Goal: Task Accomplishment & Management: Use online tool/utility

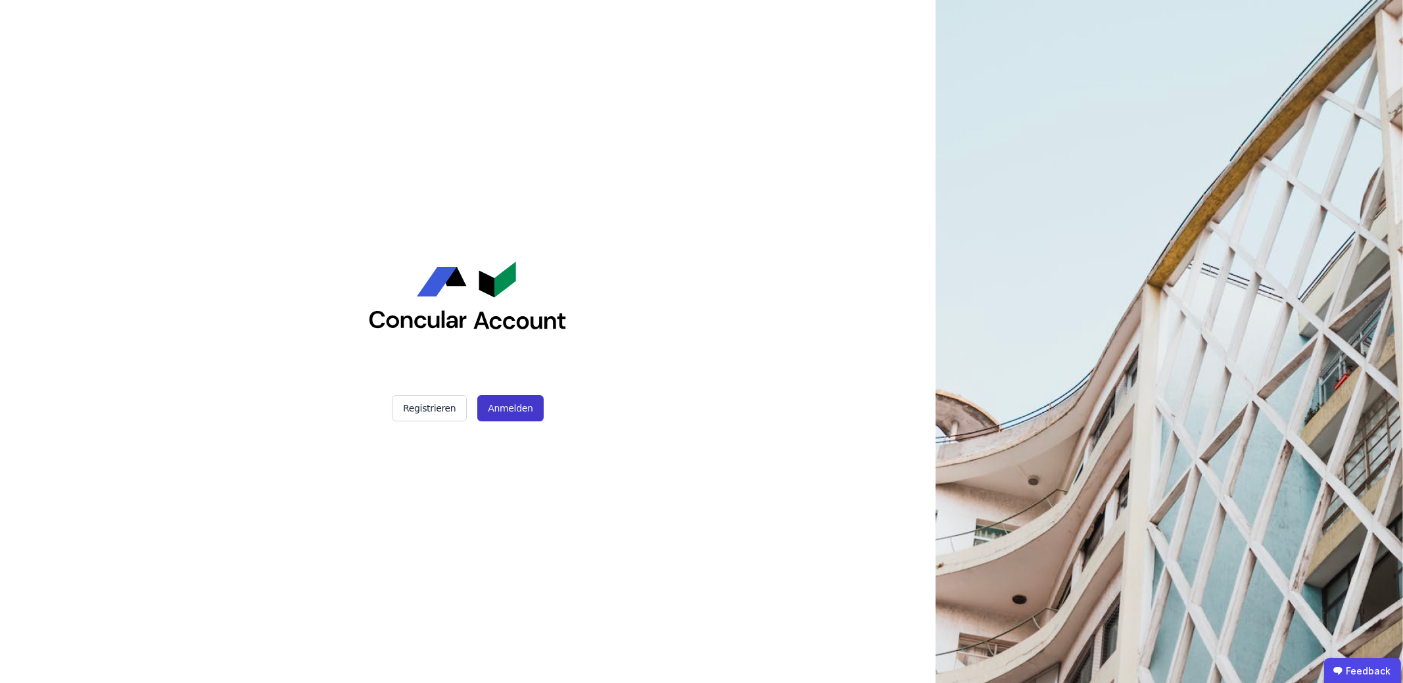
click at [519, 407] on button "Anmelden" at bounding box center [510, 408] width 66 height 26
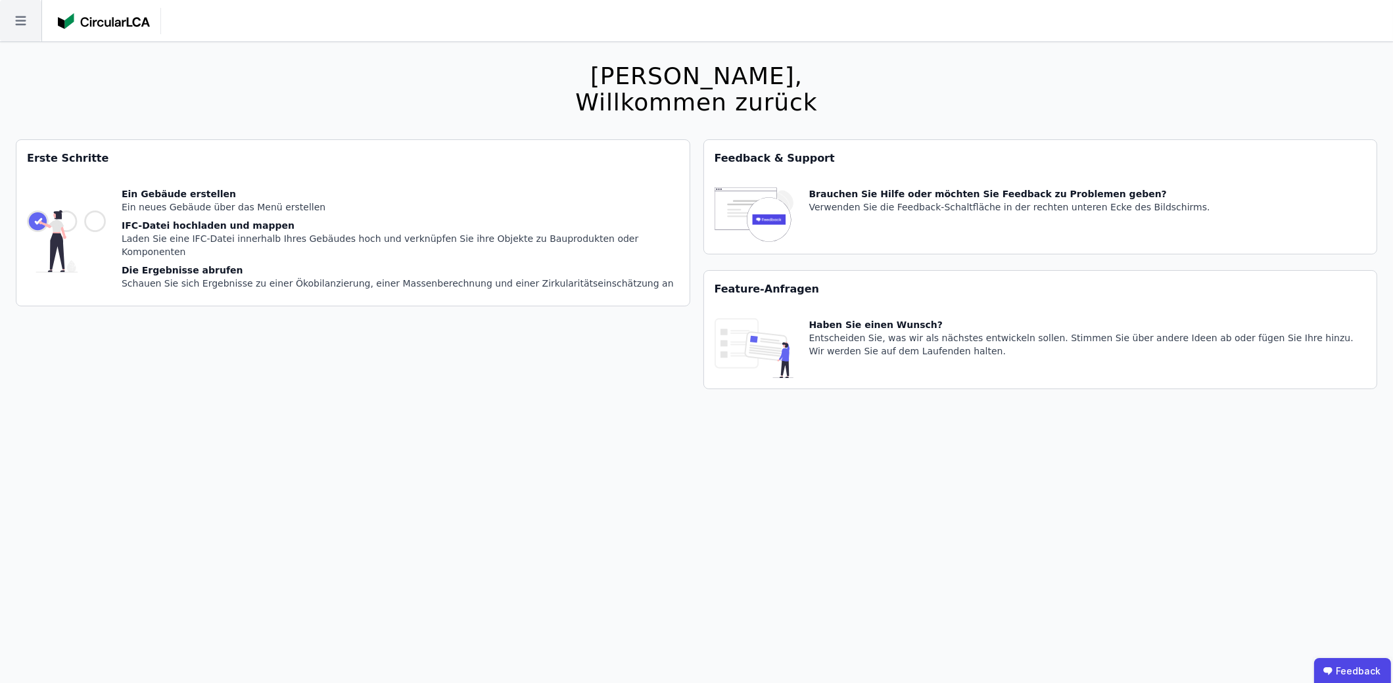
click at [7, 16] on icon at bounding box center [20, 20] width 41 height 41
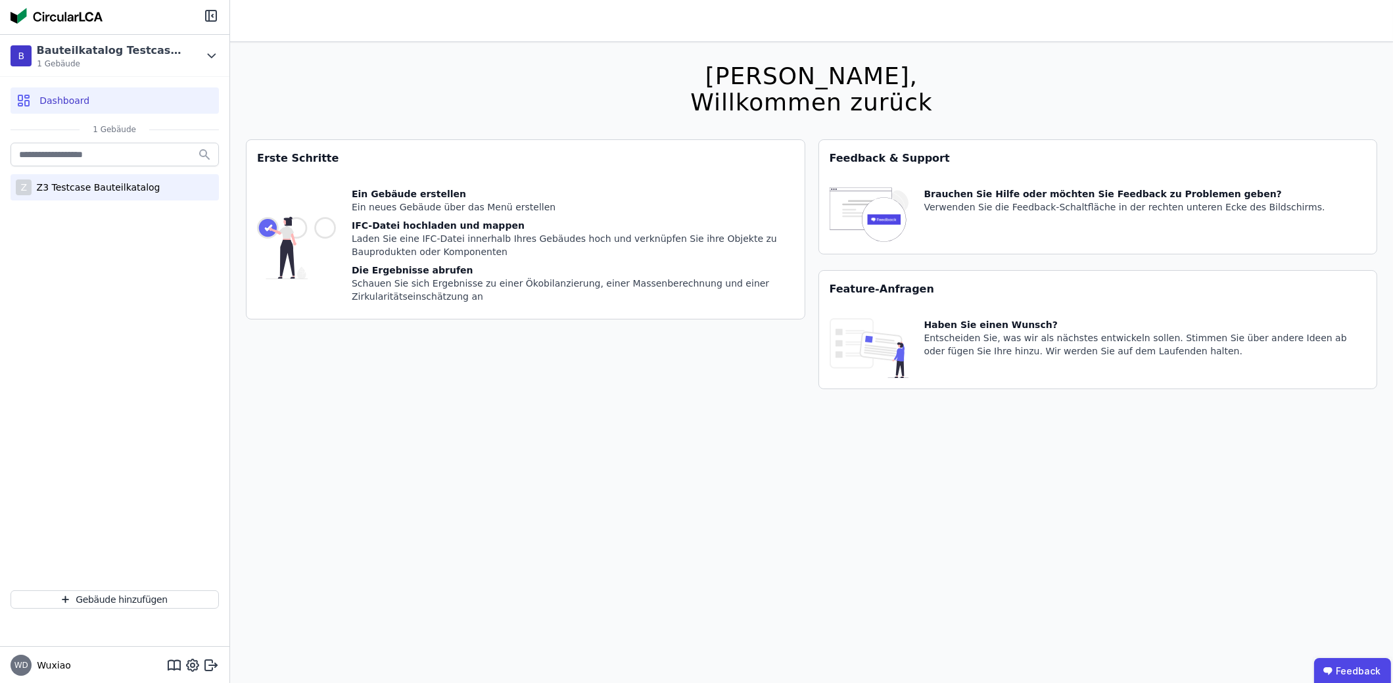
click at [89, 182] on div "Z3 Testcase Bauteilkatalog" at bounding box center [96, 187] width 129 height 13
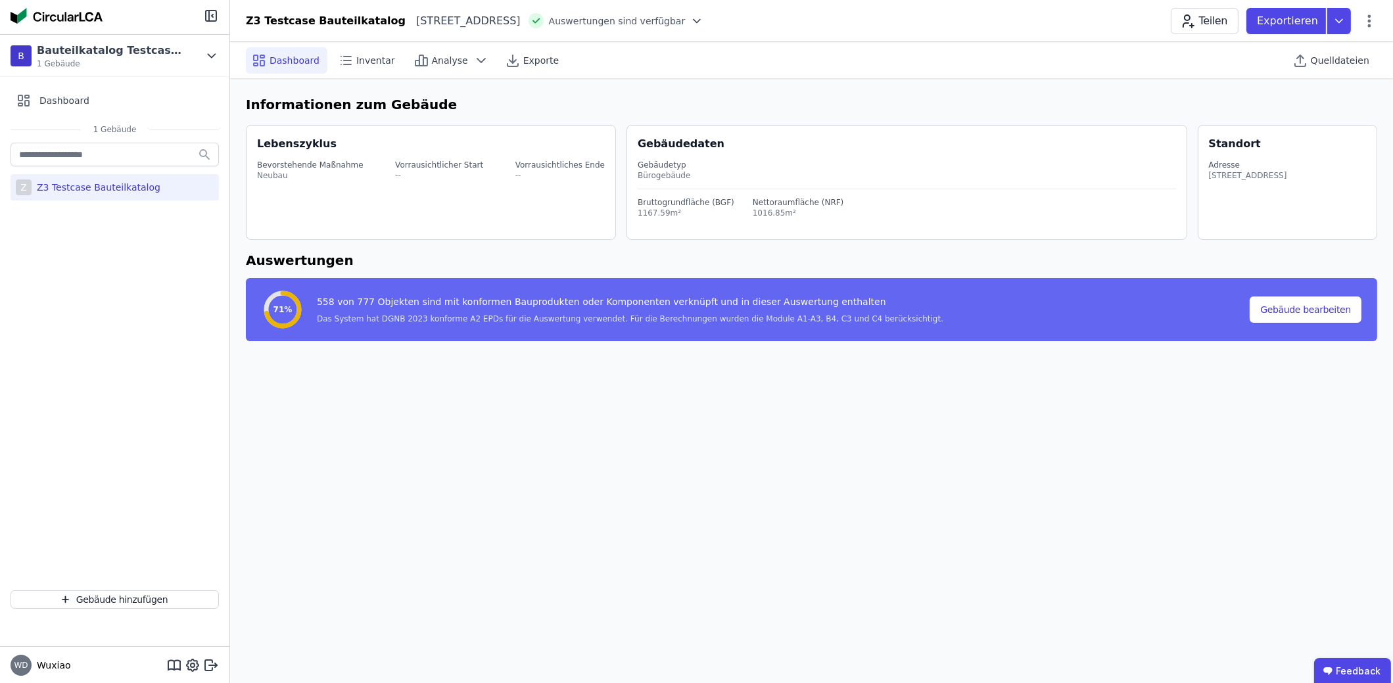
select select "*"
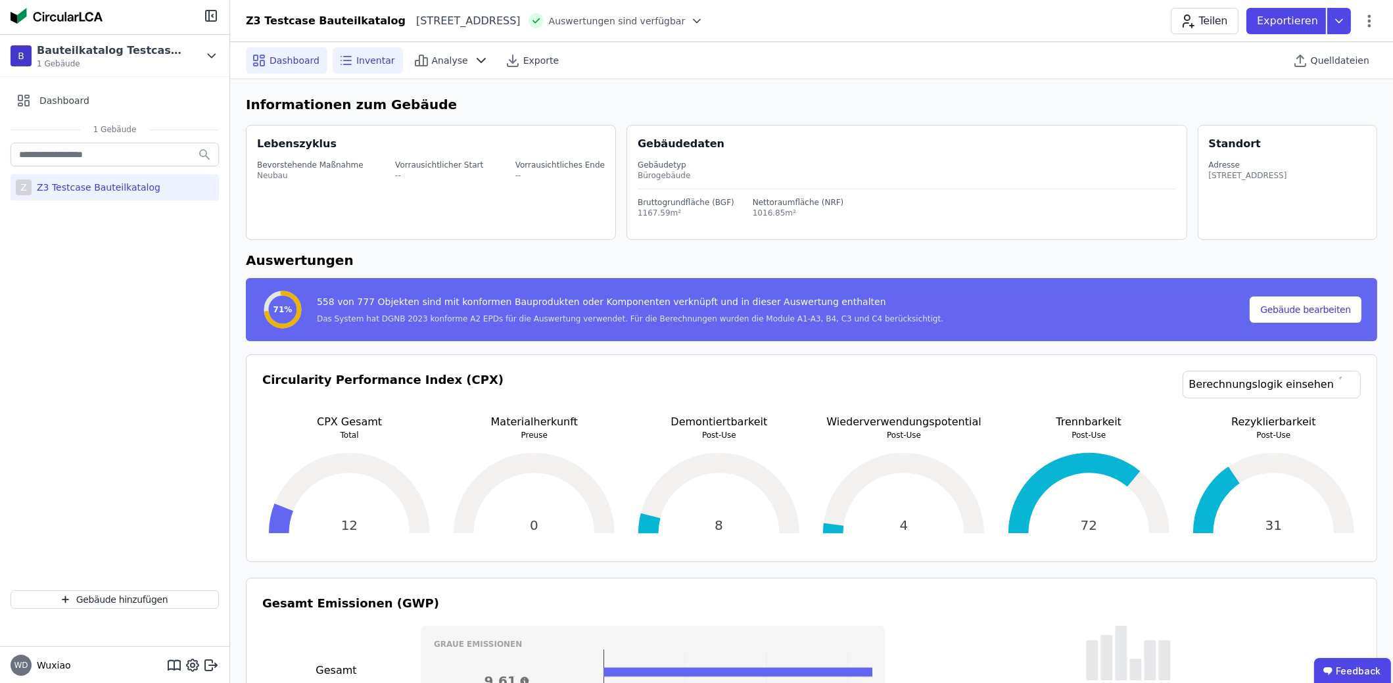
click at [366, 55] on span "Inventar" at bounding box center [375, 60] width 39 height 13
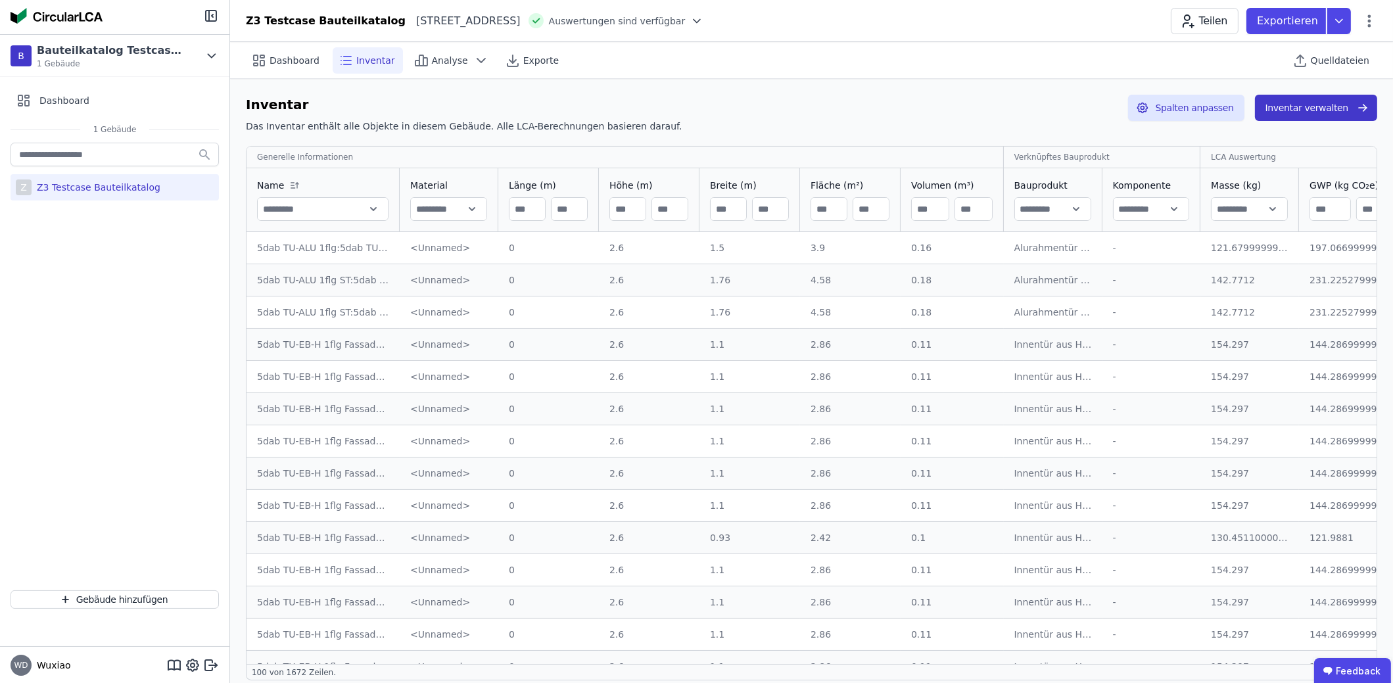
click at [1330, 116] on button "Inventar verwalten" at bounding box center [1316, 108] width 122 height 26
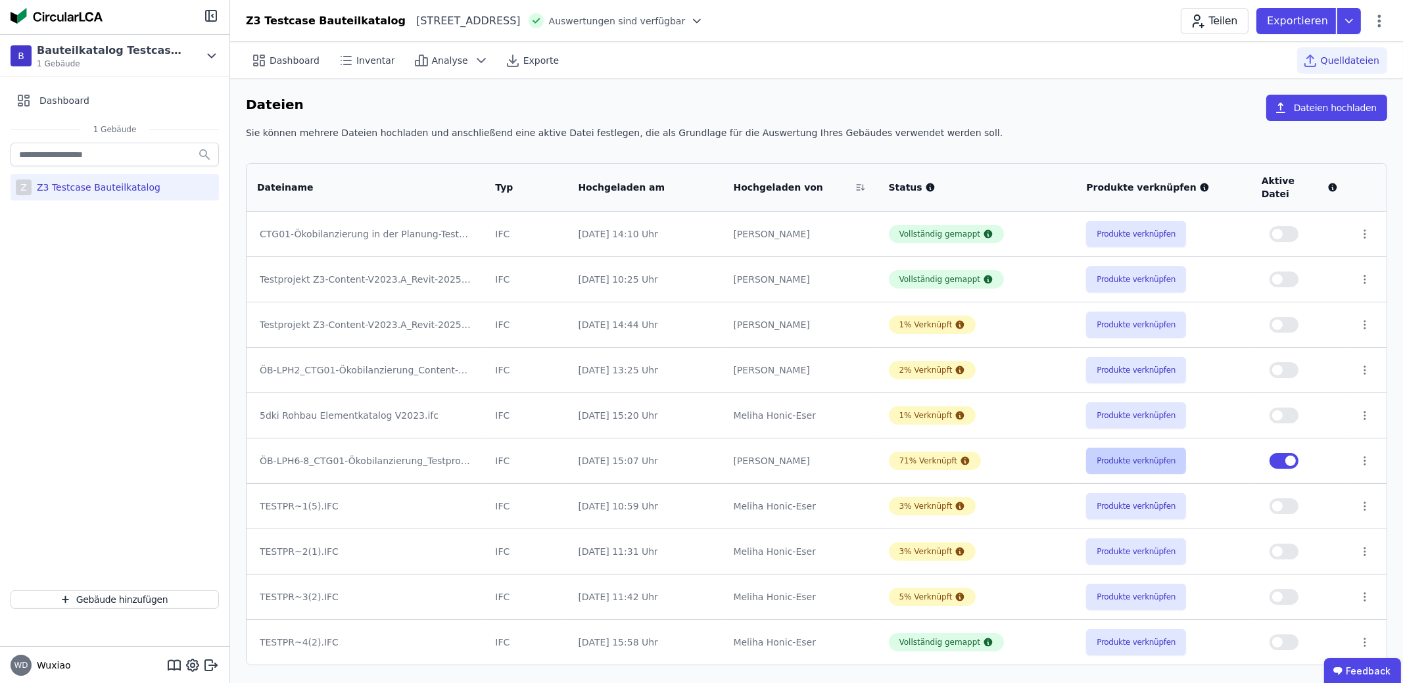
click at [1155, 450] on button "Produkte verknüpfen" at bounding box center [1136, 461] width 100 height 26
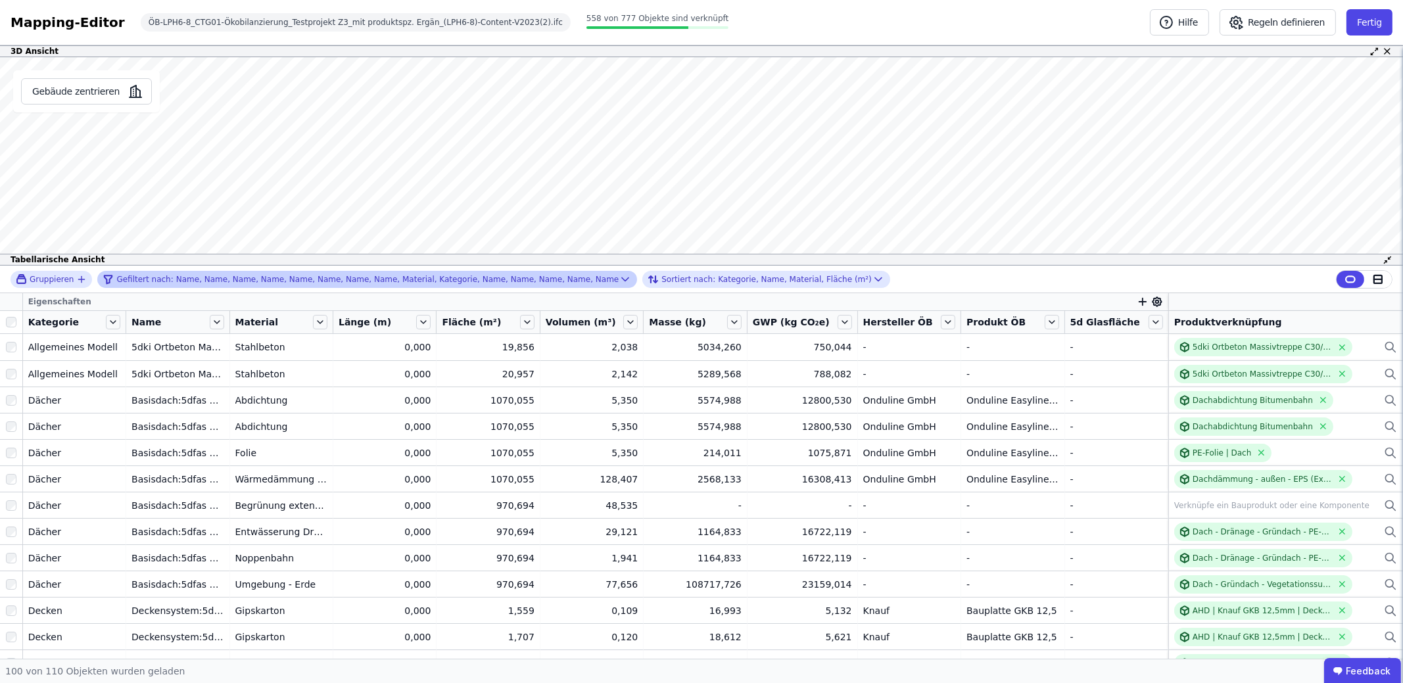
click at [549, 277] on div "Gefiltert nach: Name, Name, Name, Name, Name, Name, Name, Name, Material, Kateg…" at bounding box center [361, 279] width 516 height 16
select select "******"
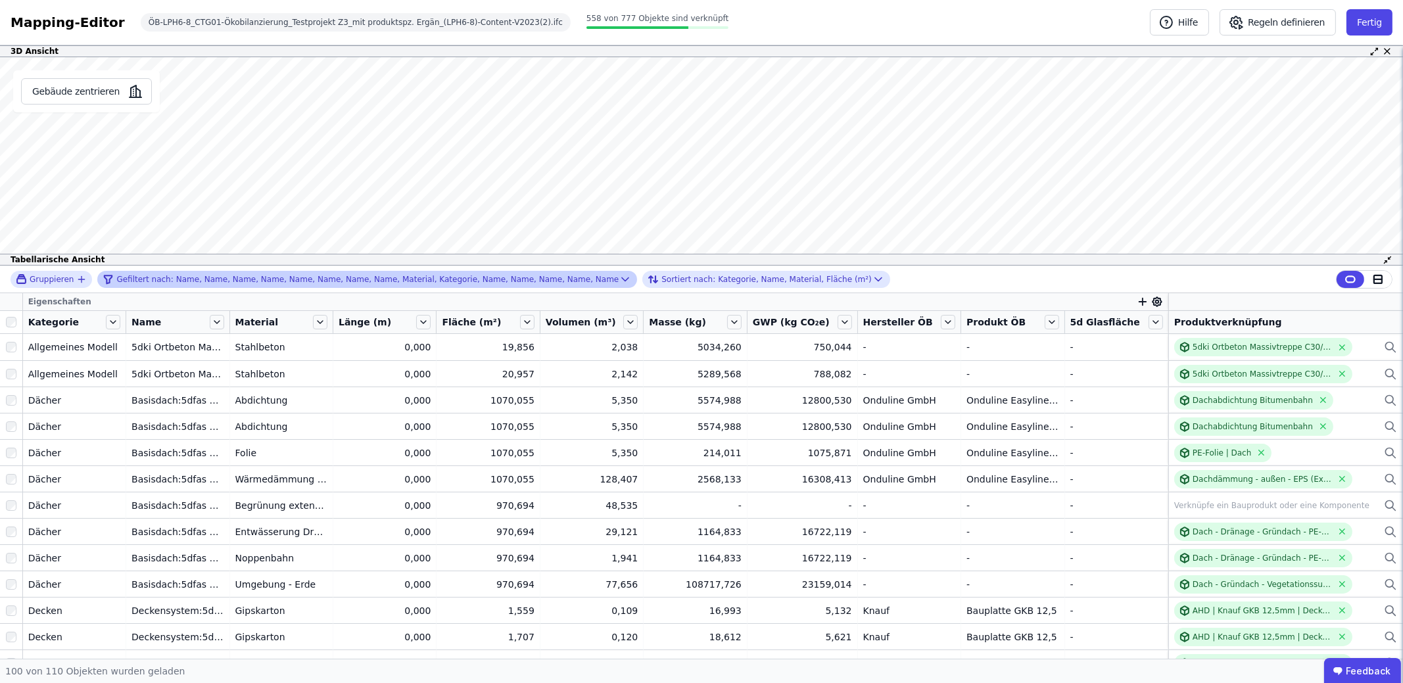
select select "******"
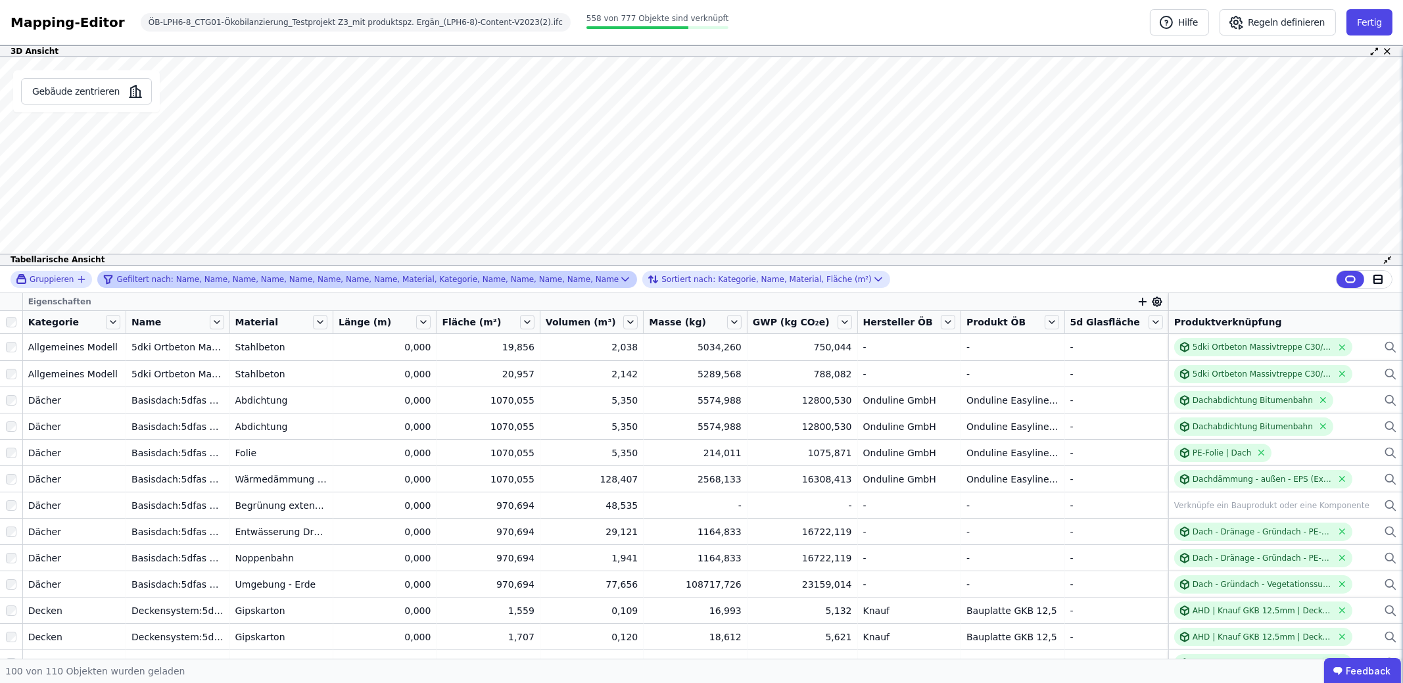
select select "******"
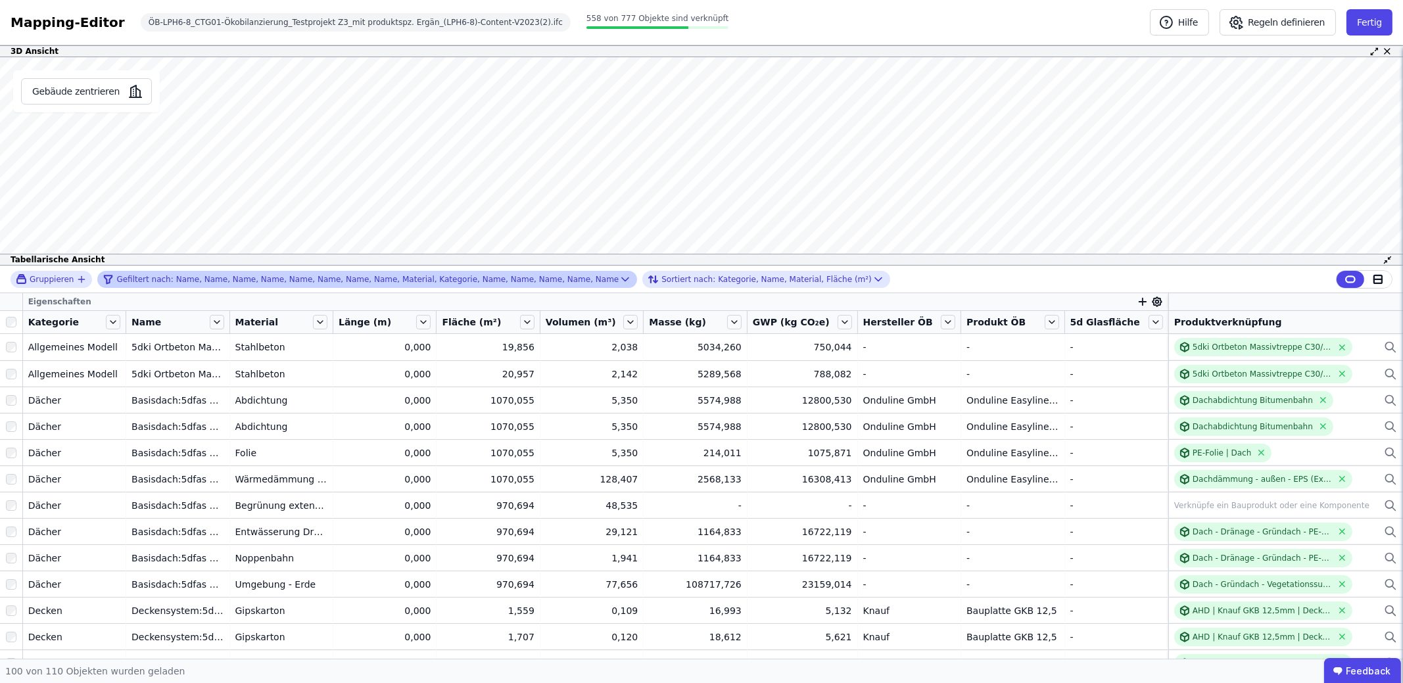
select select "******"
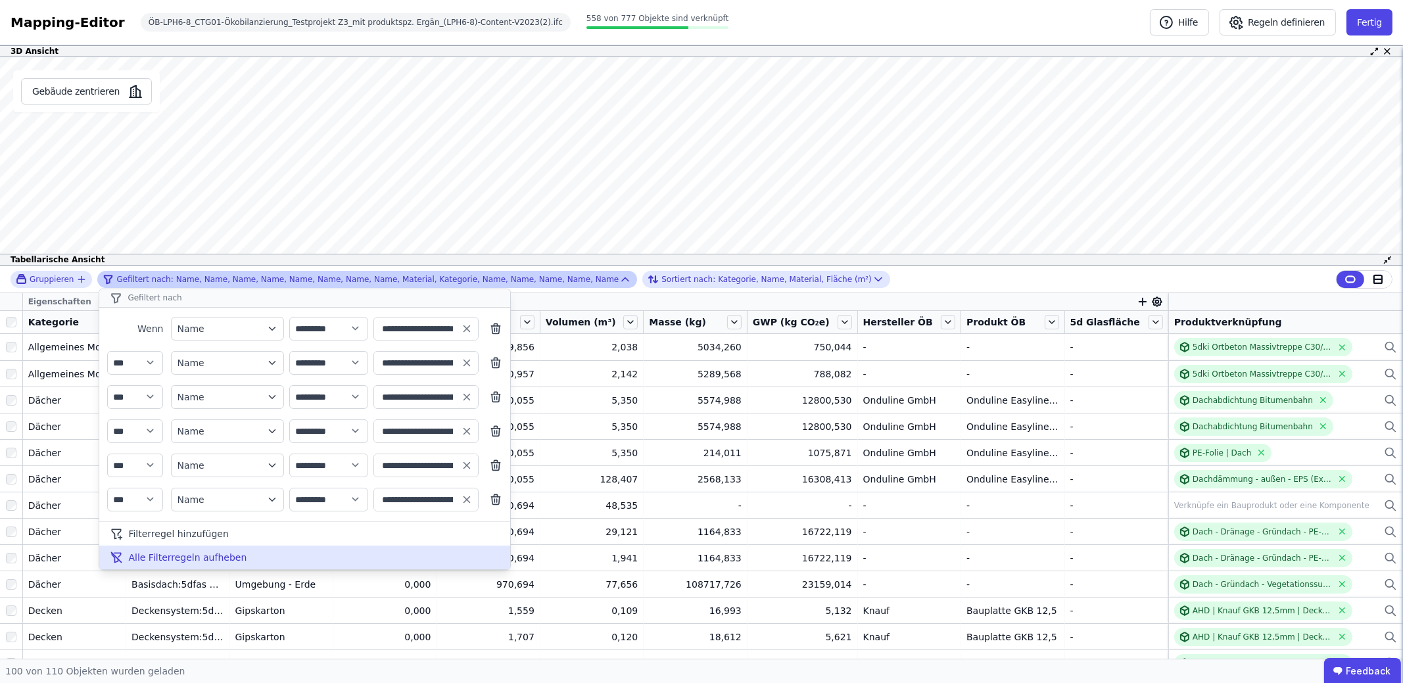
click at [202, 557] on span "Alle Filterregeln aufheben" at bounding box center [187, 557] width 118 height 13
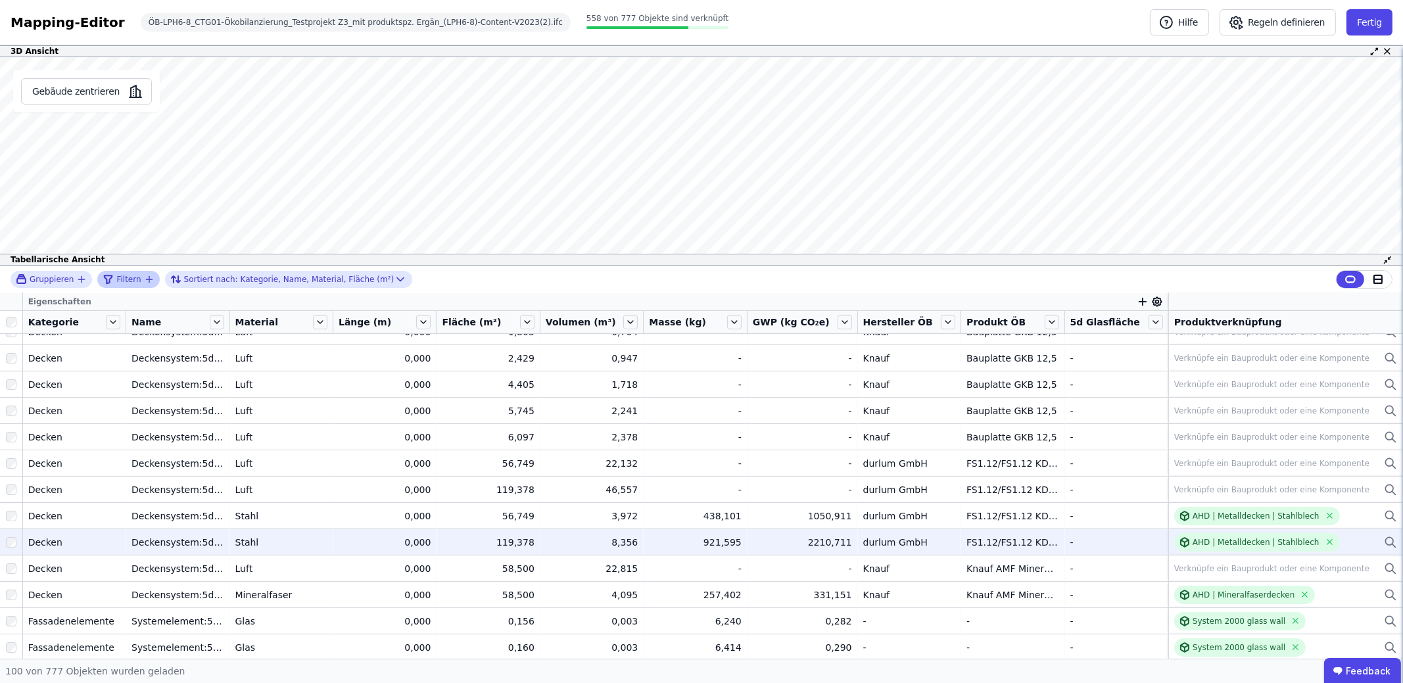
scroll to position [591, 0]
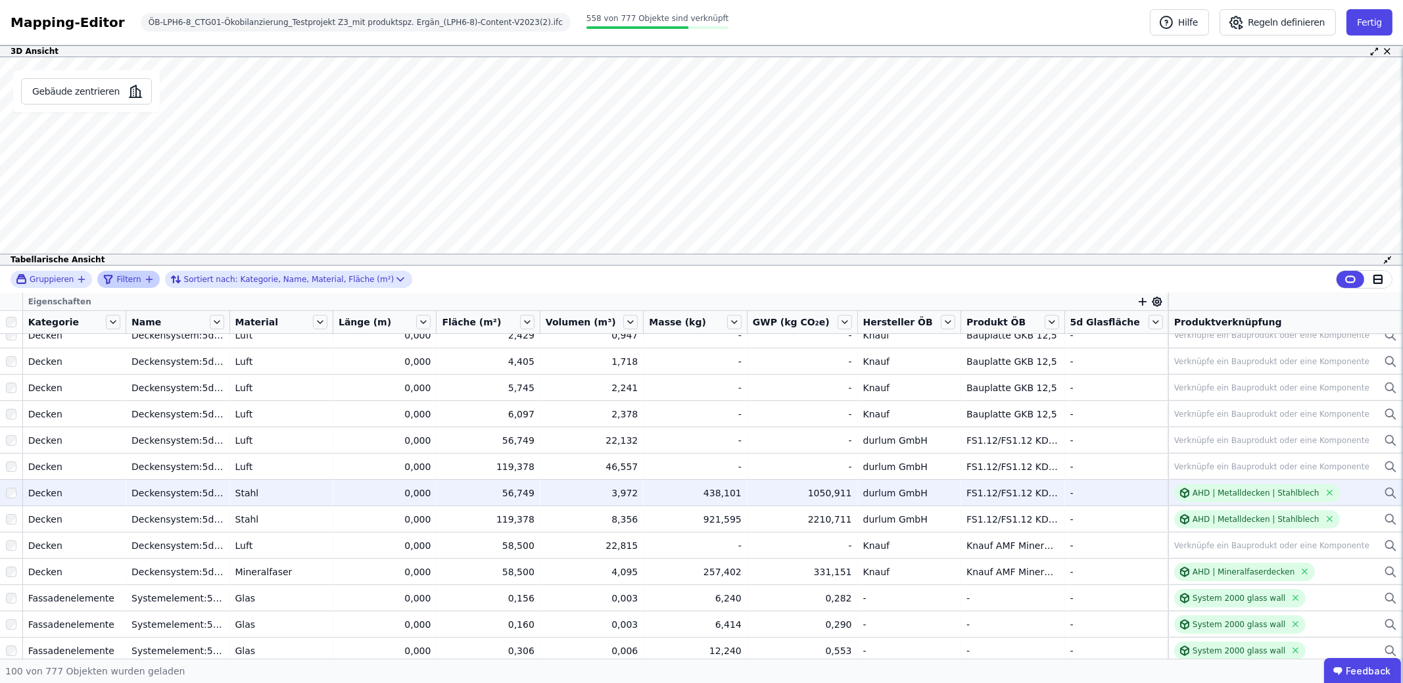
click at [1098, 494] on div "-" at bounding box center [1116, 492] width 92 height 13
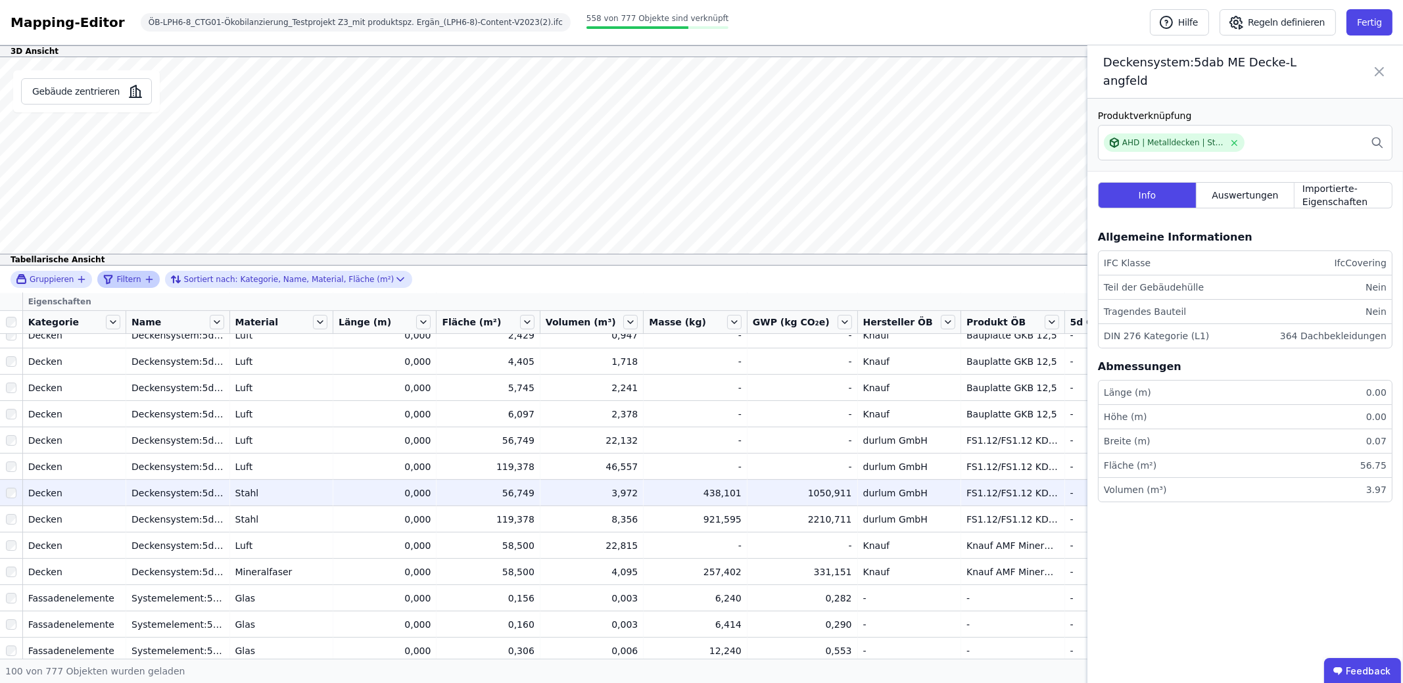
click at [1372, 70] on icon at bounding box center [1379, 71] width 16 height 37
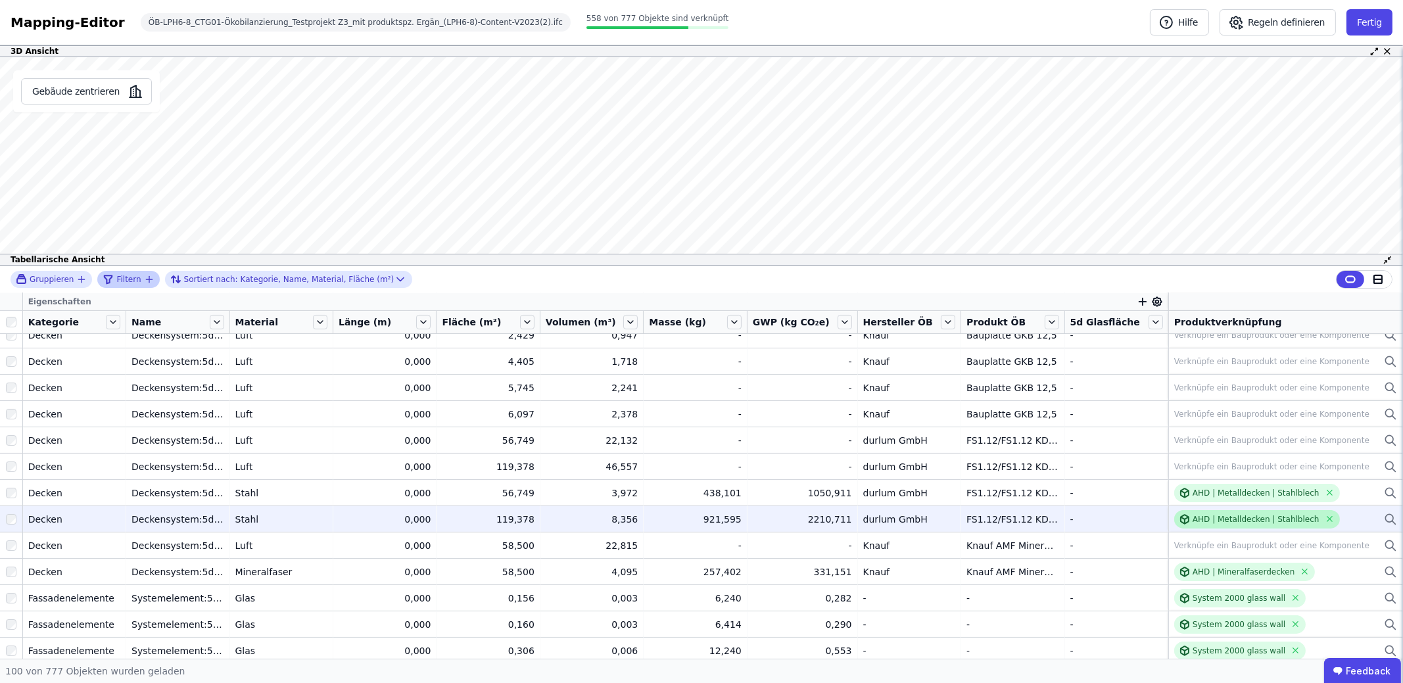
click at [1179, 517] on icon at bounding box center [1184, 519] width 11 height 11
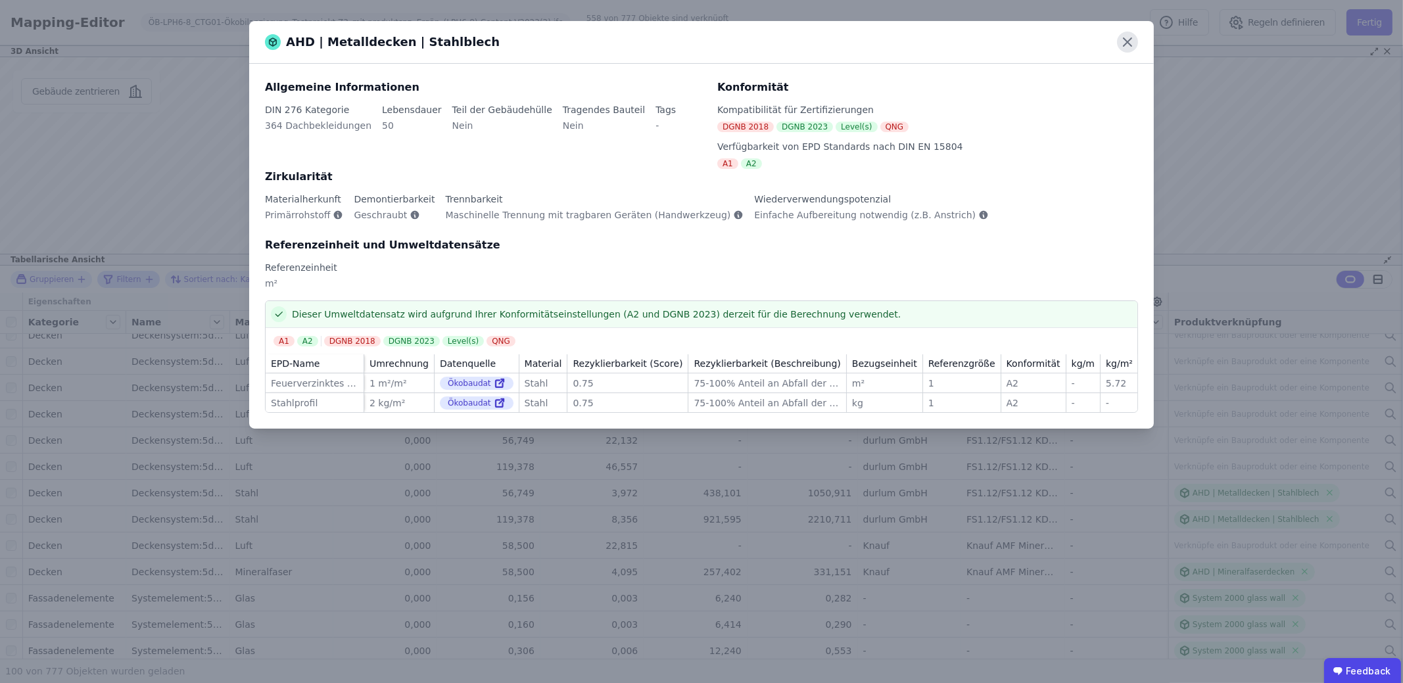
click at [1130, 44] on icon at bounding box center [1127, 42] width 21 height 21
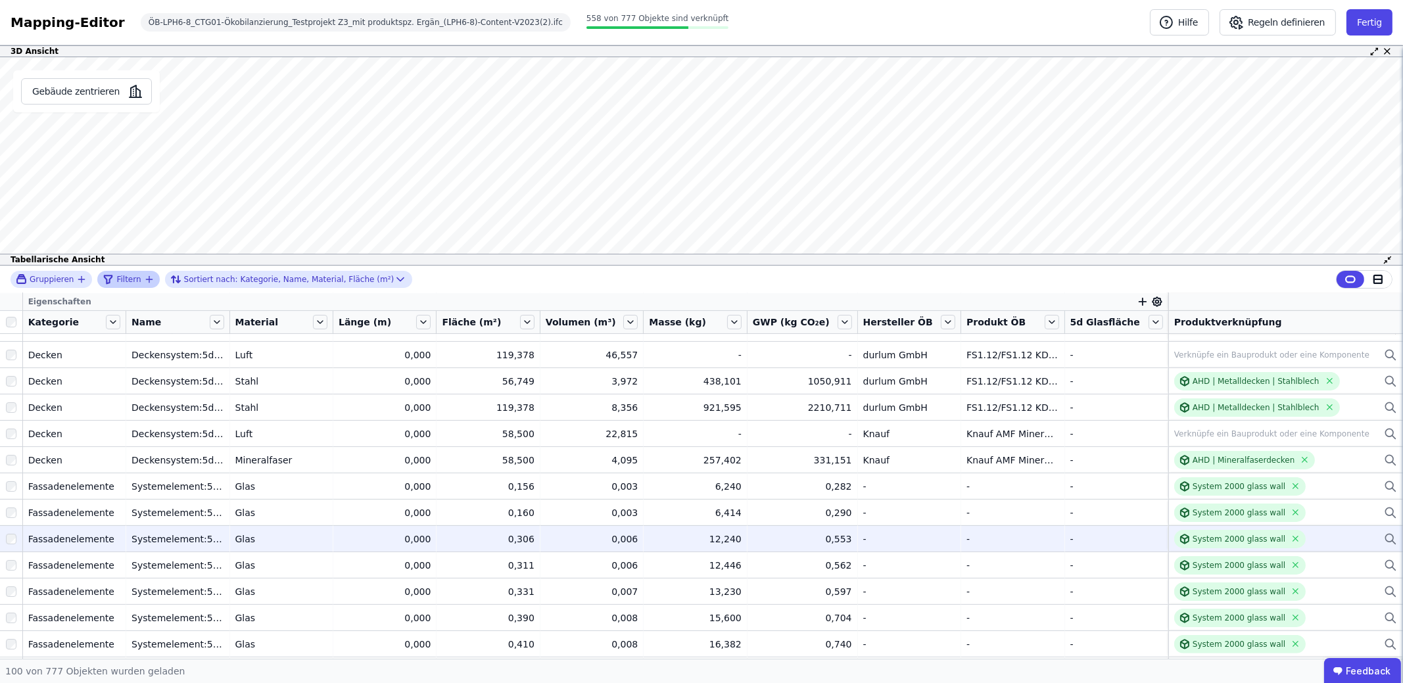
scroll to position [723, 0]
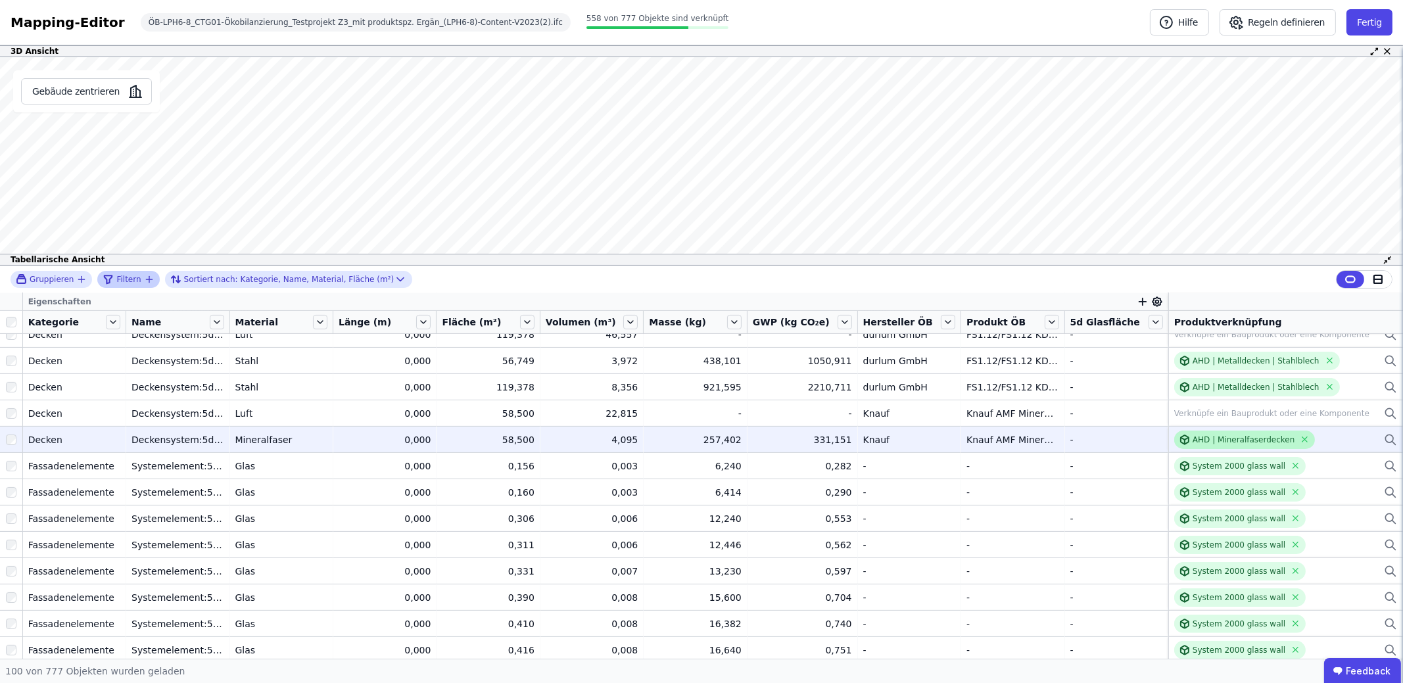
click at [1199, 442] on div "AHD | Mineralfaserdecken" at bounding box center [1243, 439] width 102 height 11
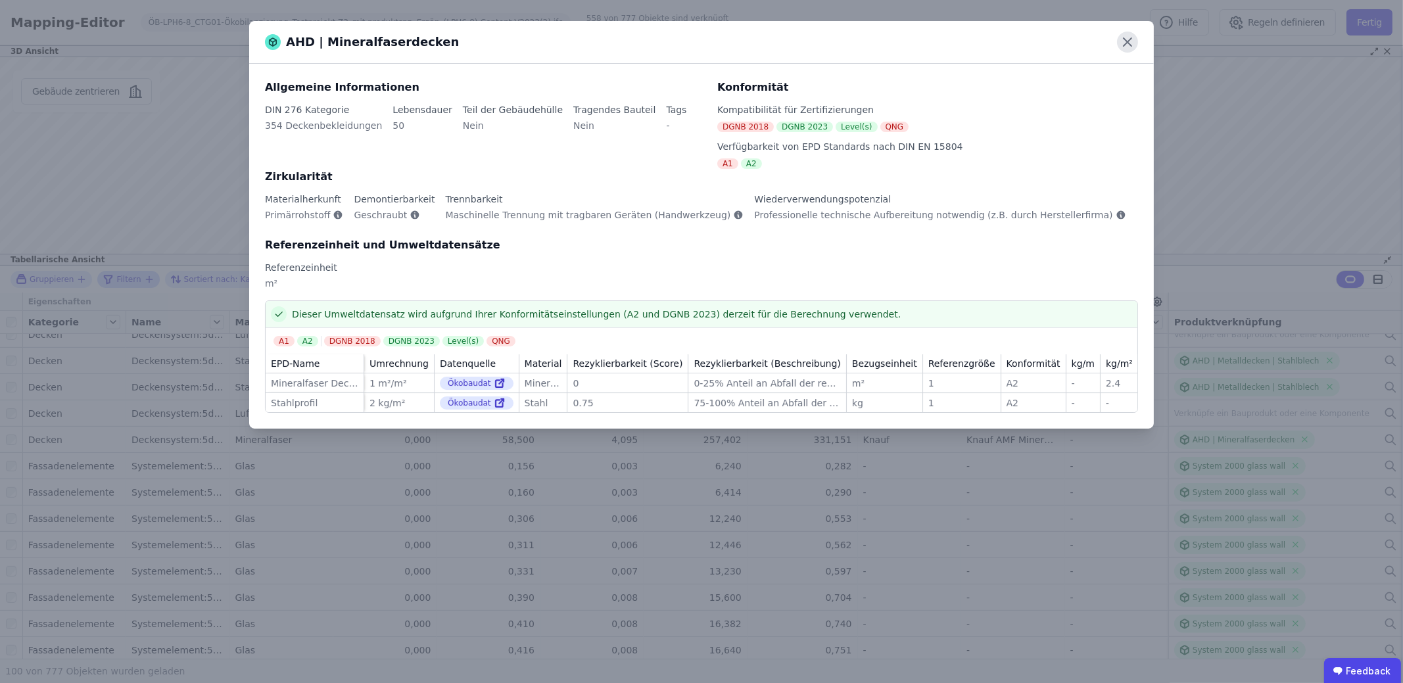
click at [1131, 43] on icon at bounding box center [1127, 42] width 21 height 21
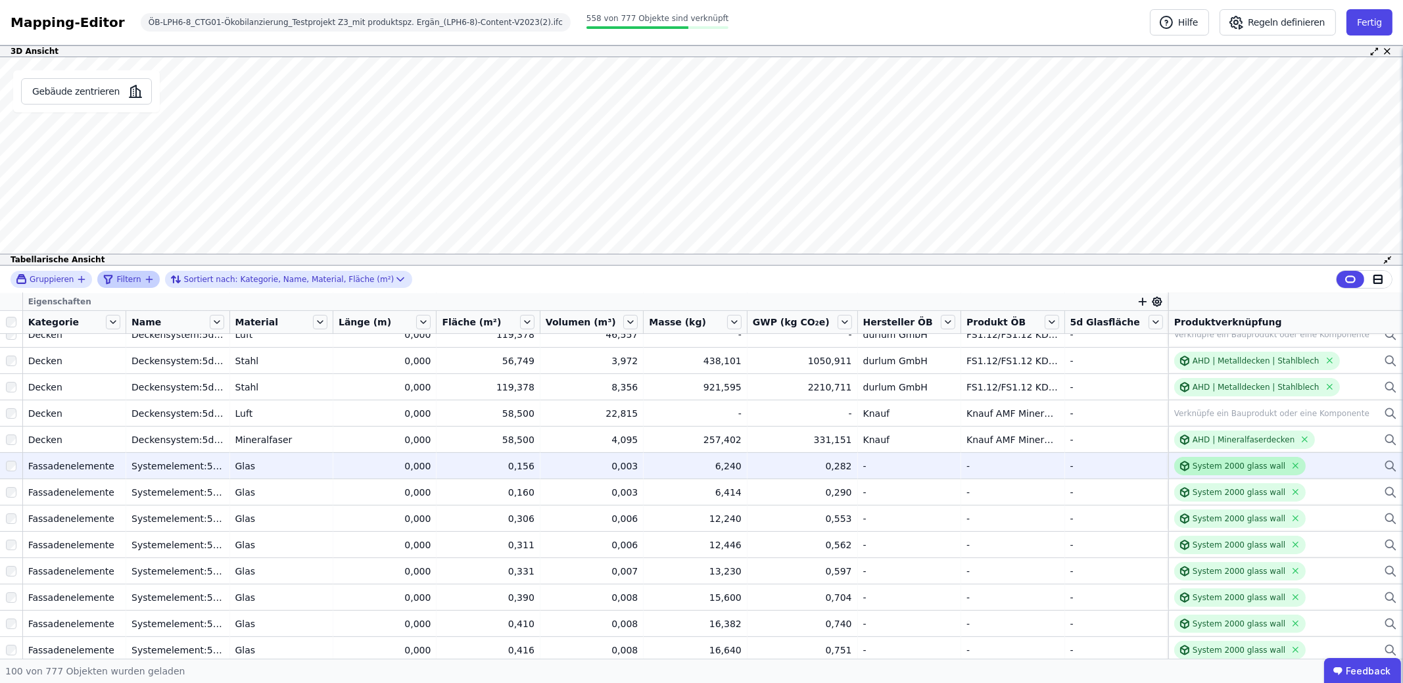
click at [1180, 467] on icon at bounding box center [1184, 465] width 8 height 9
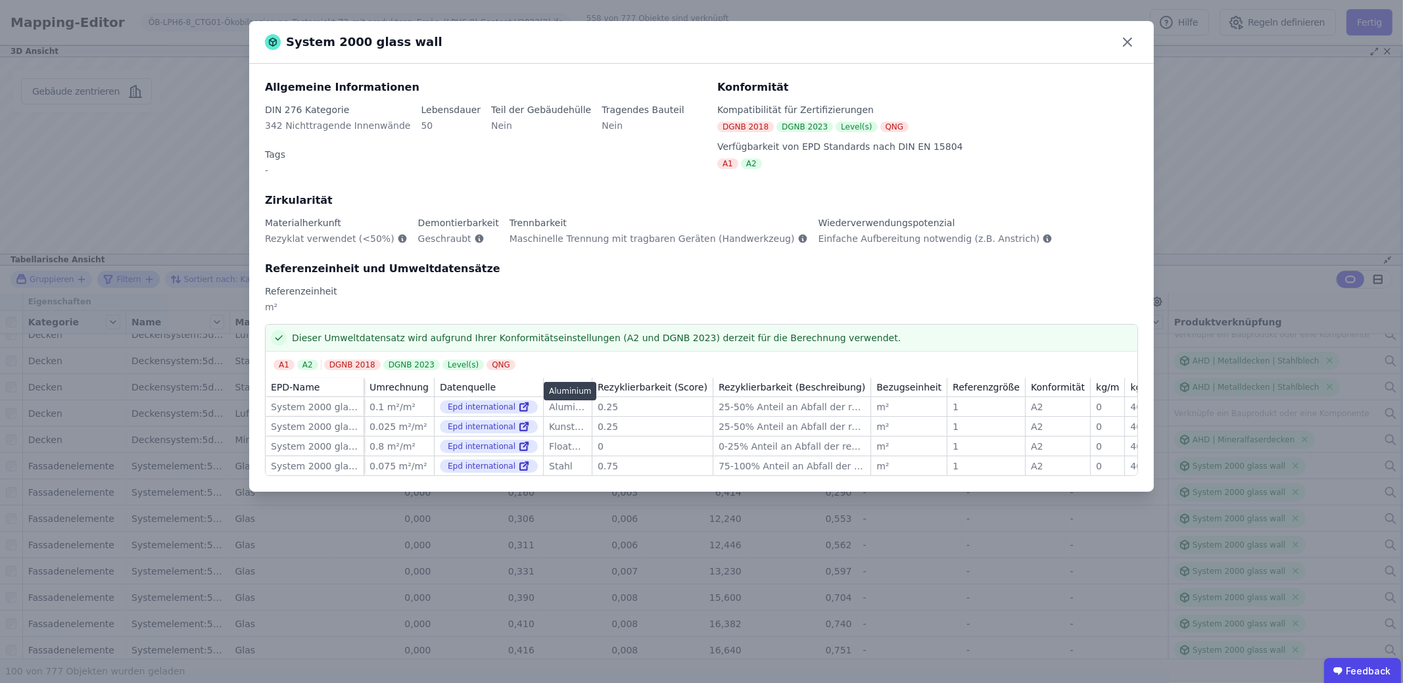
click at [557, 400] on div "Aluminium" at bounding box center [567, 406] width 37 height 13
click at [485, 400] on div "Epd international" at bounding box center [489, 406] width 98 height 13
click at [518, 399] on icon at bounding box center [524, 407] width 12 height 16
click at [1133, 35] on icon at bounding box center [1127, 42] width 21 height 21
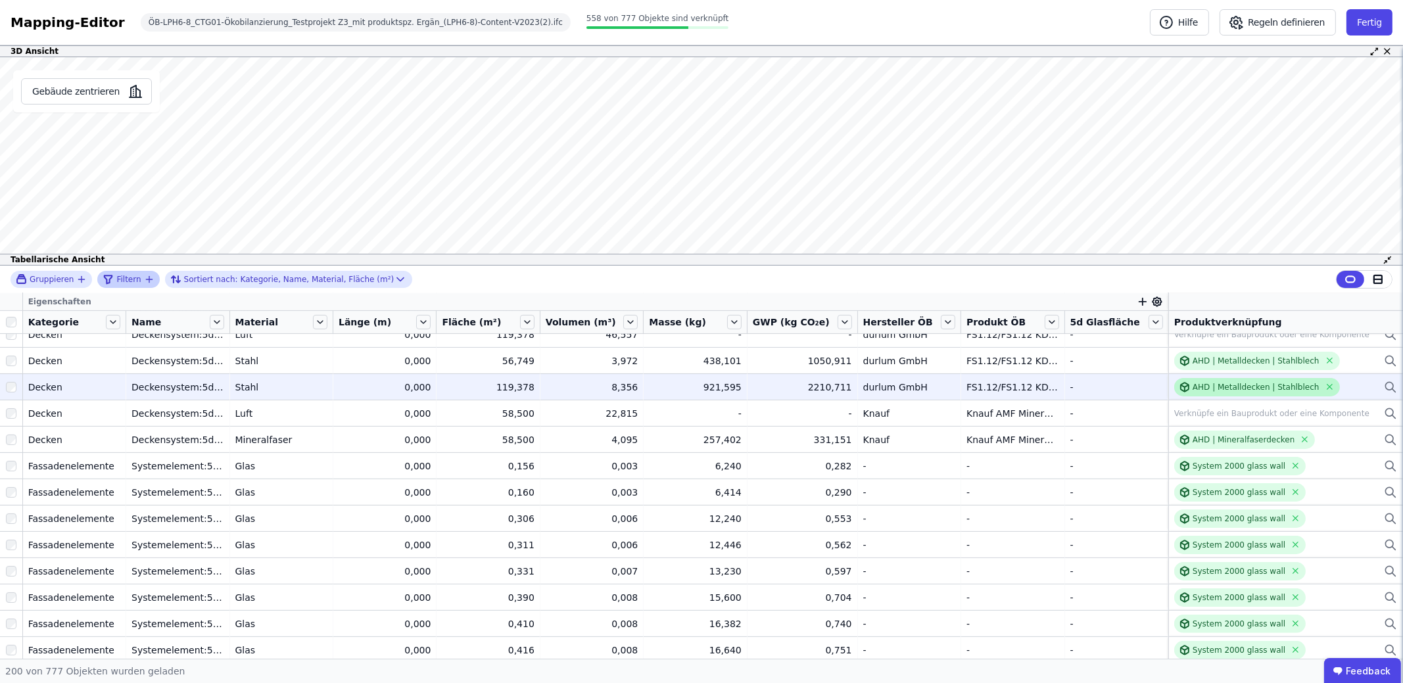
click at [1184, 384] on icon at bounding box center [1186, 385] width 4 height 2
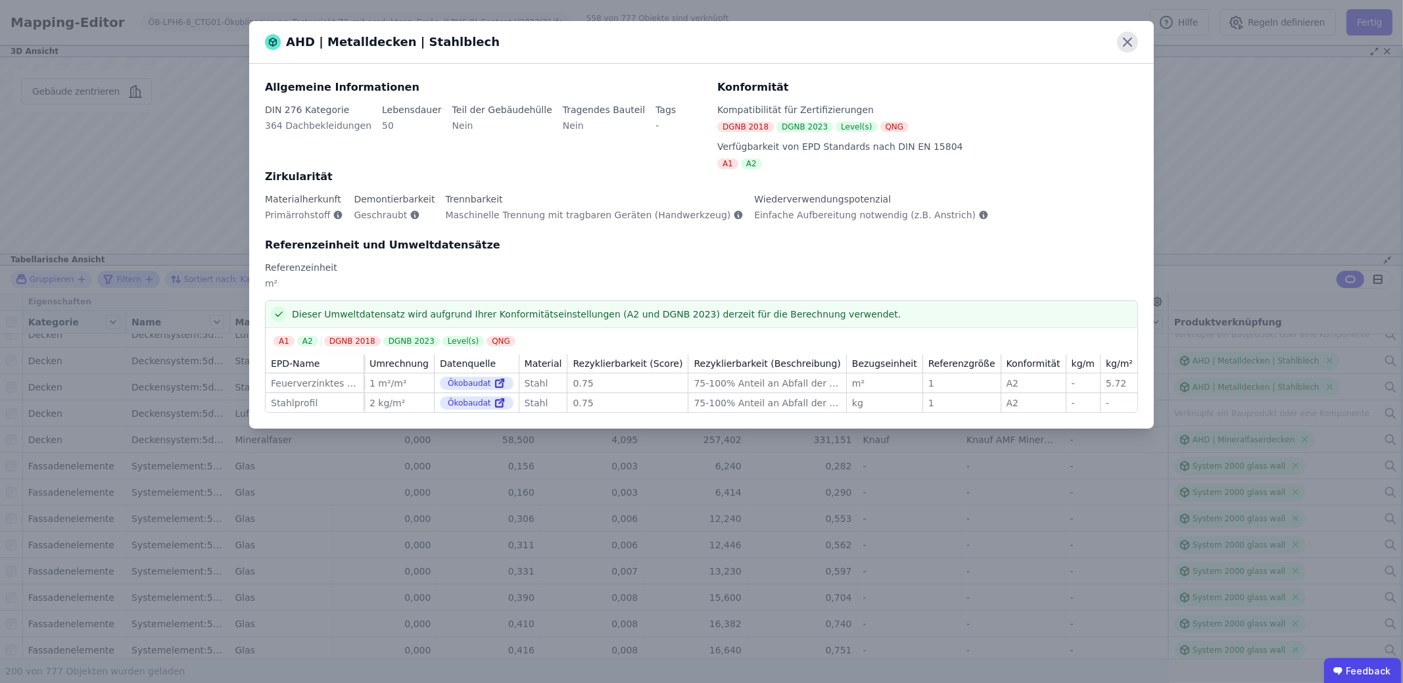
click at [1121, 35] on icon at bounding box center [1127, 42] width 21 height 21
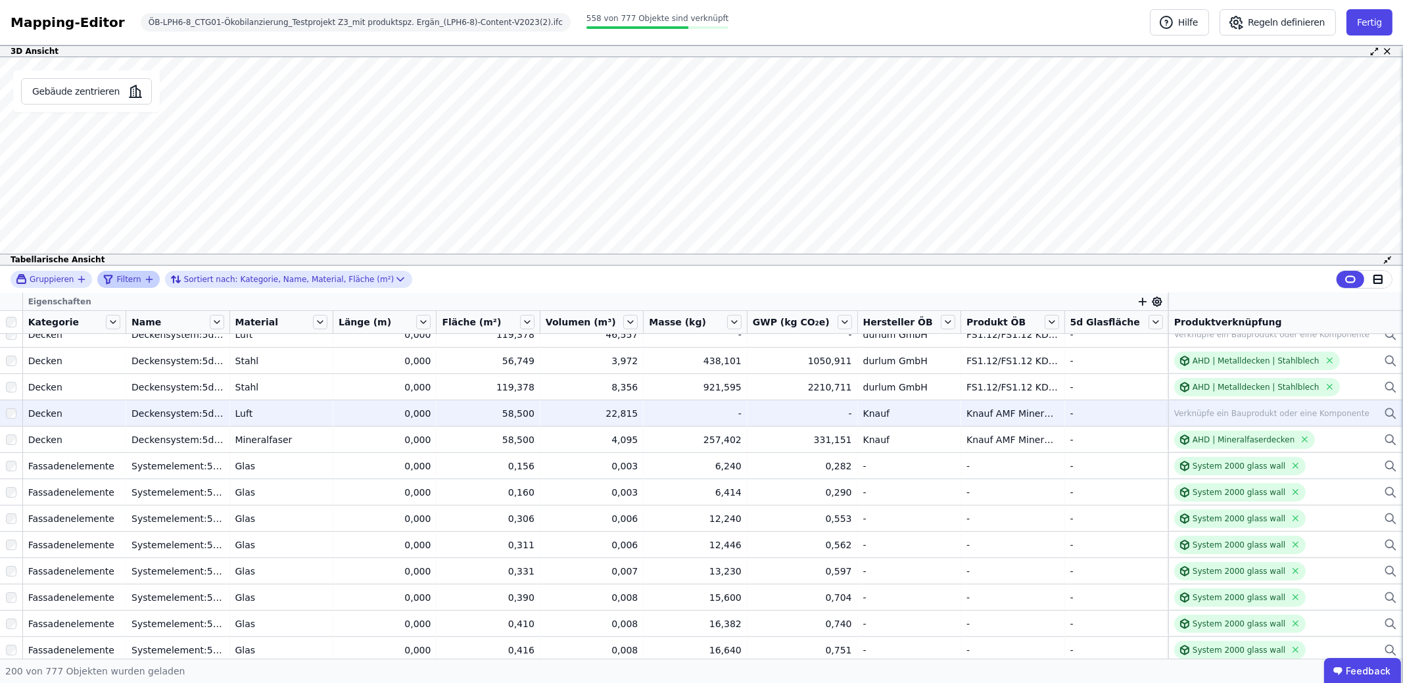
click at [1383, 415] on icon at bounding box center [1389, 414] width 13 height 16
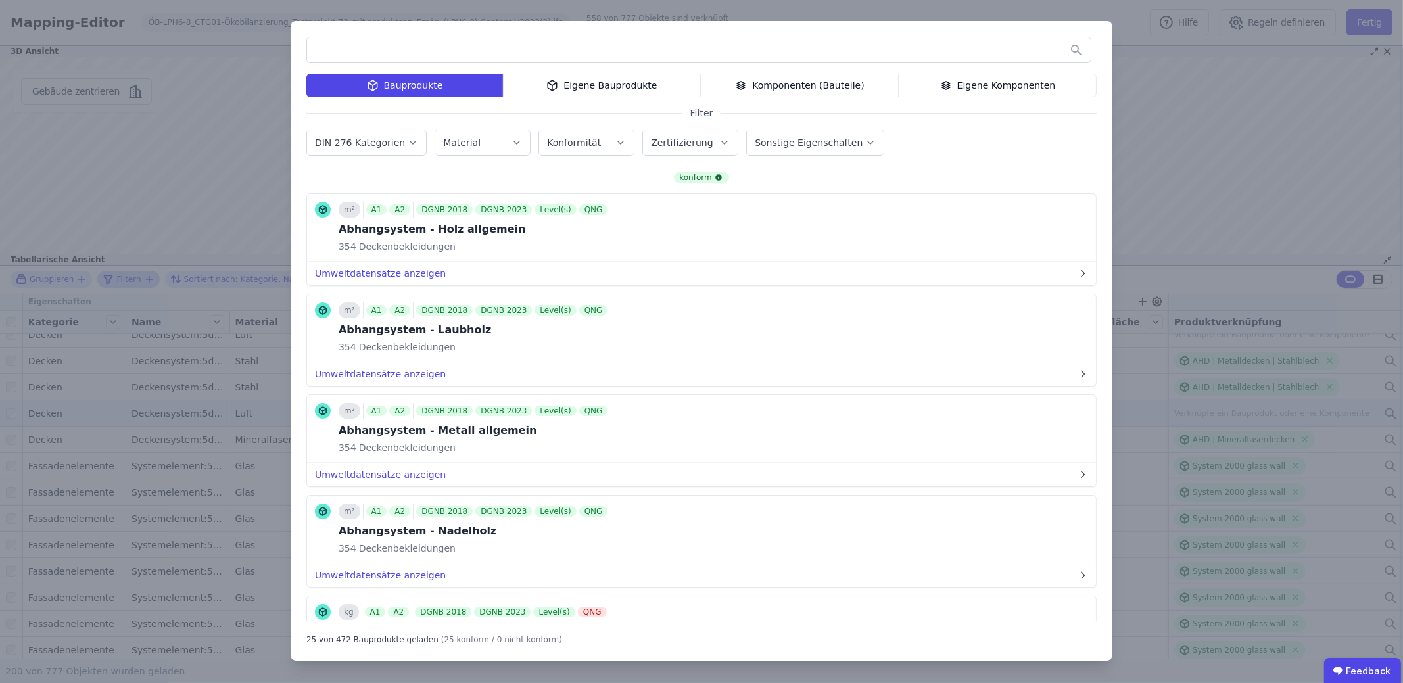
click at [440, 58] on input "text" at bounding box center [698, 50] width 783 height 24
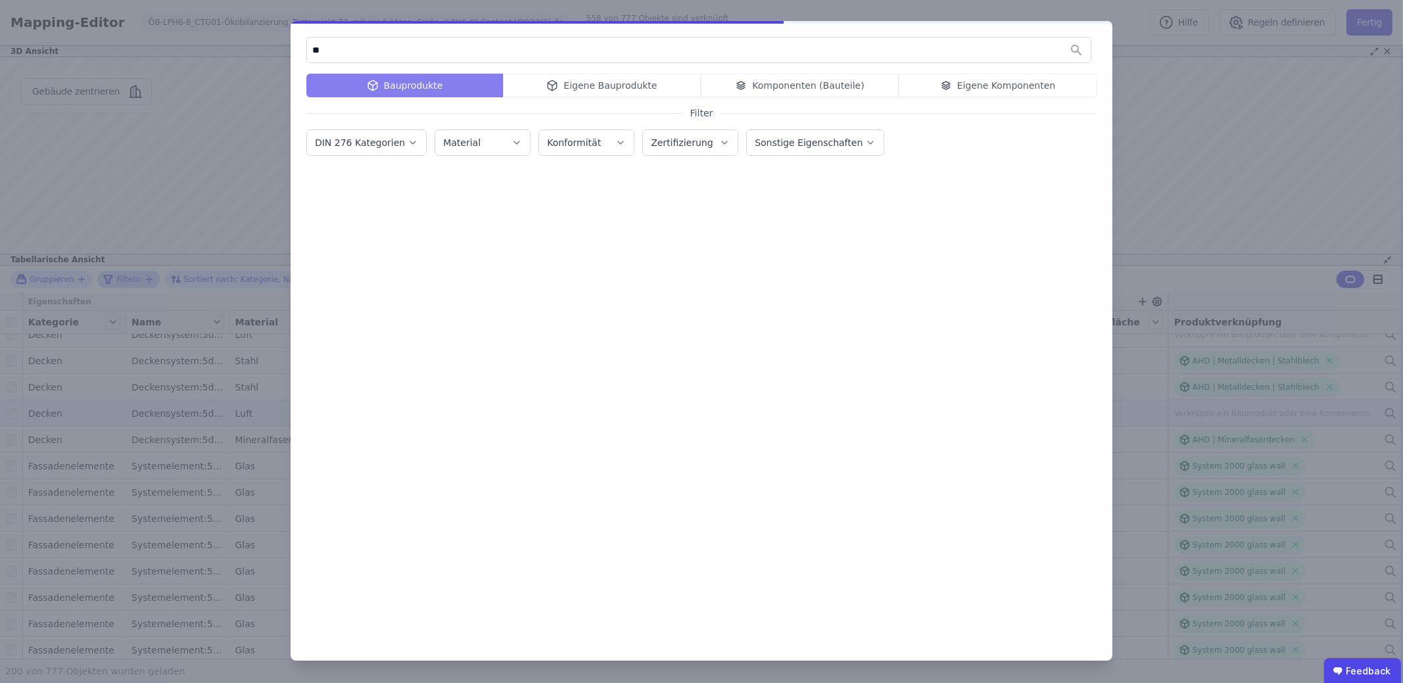
type input "*"
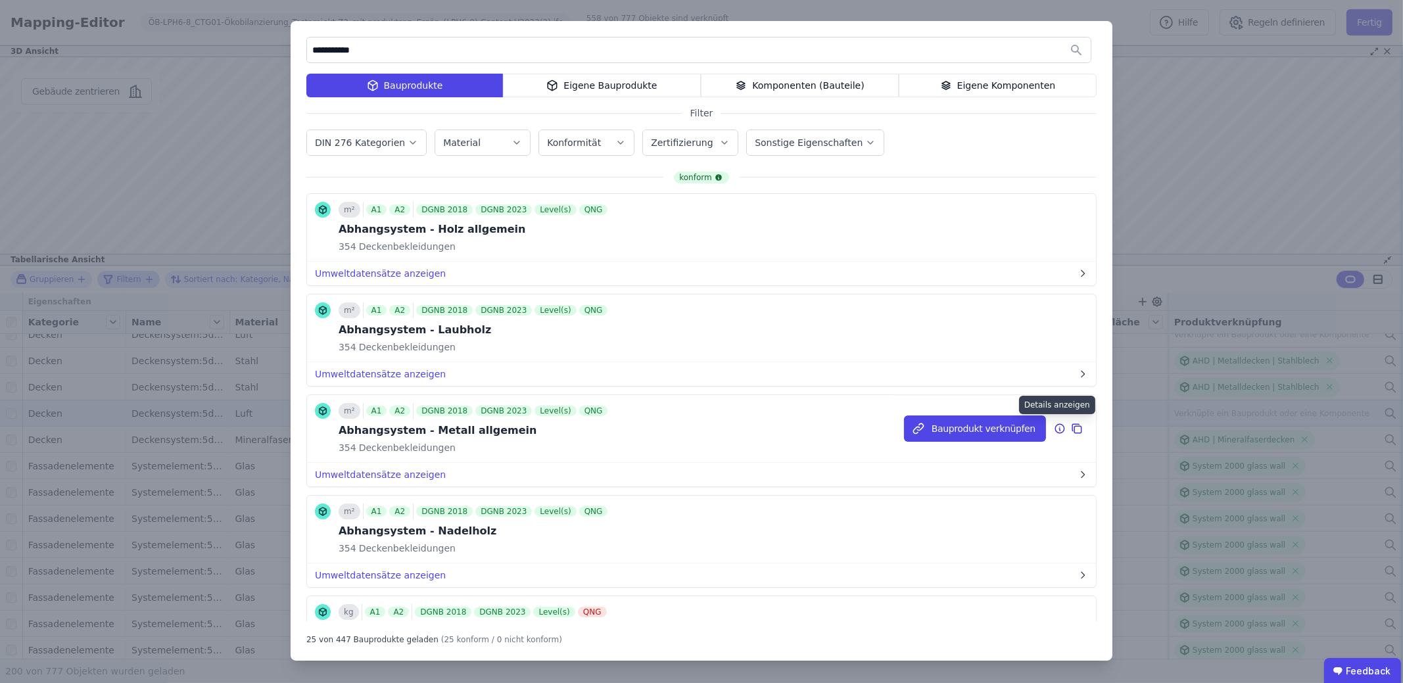
click at [1054, 427] on icon at bounding box center [1060, 429] width 12 height 16
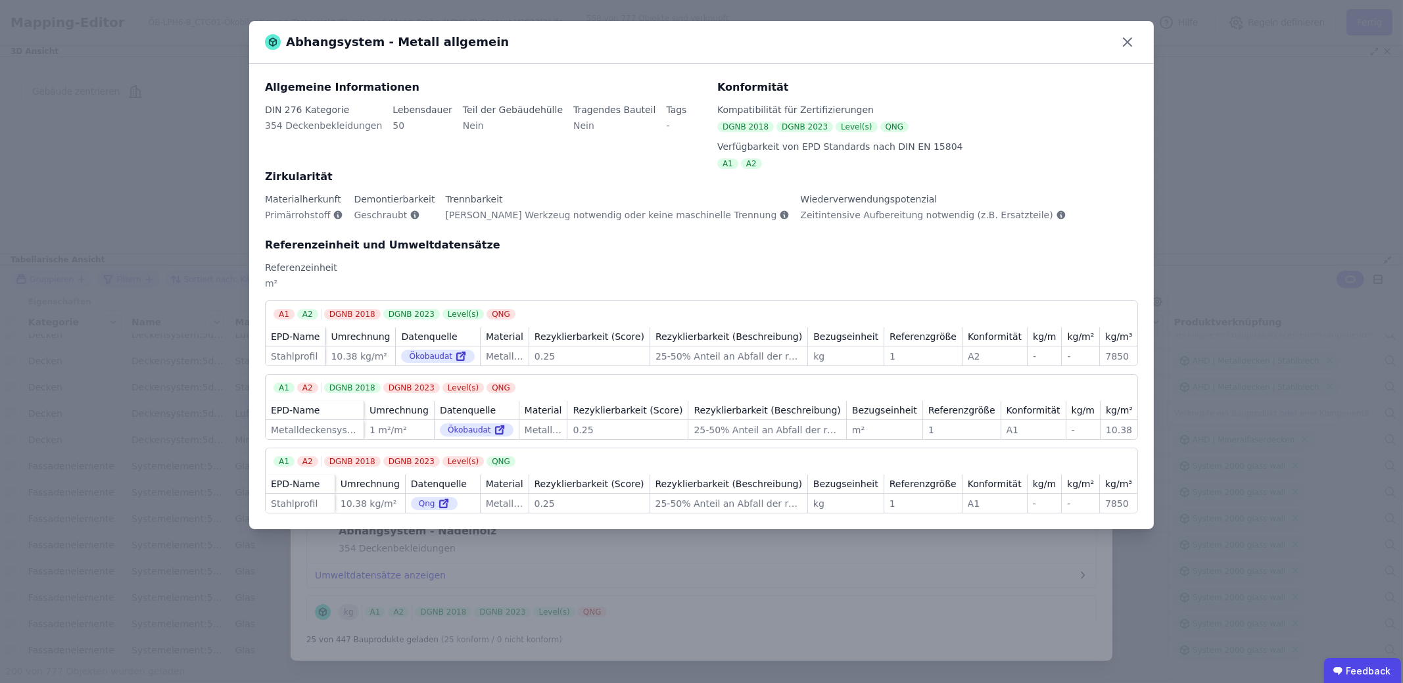
drag, startPoint x: 1123, startPoint y: 41, endPoint x: 1065, endPoint y: 95, distance: 80.0
click at [1124, 41] on icon at bounding box center [1127, 42] width 21 height 21
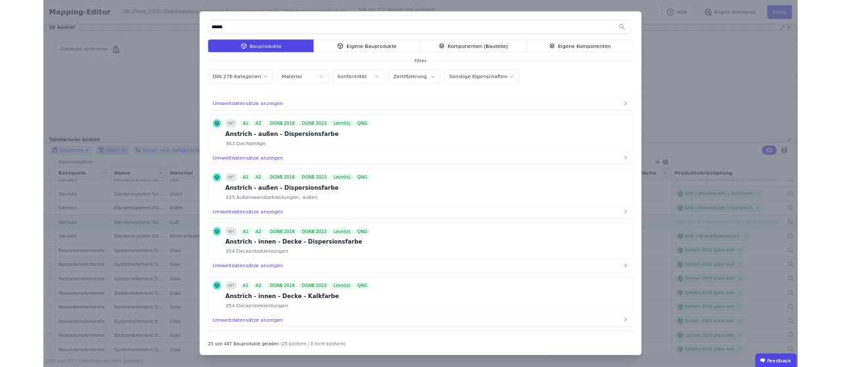
scroll to position [0, 0]
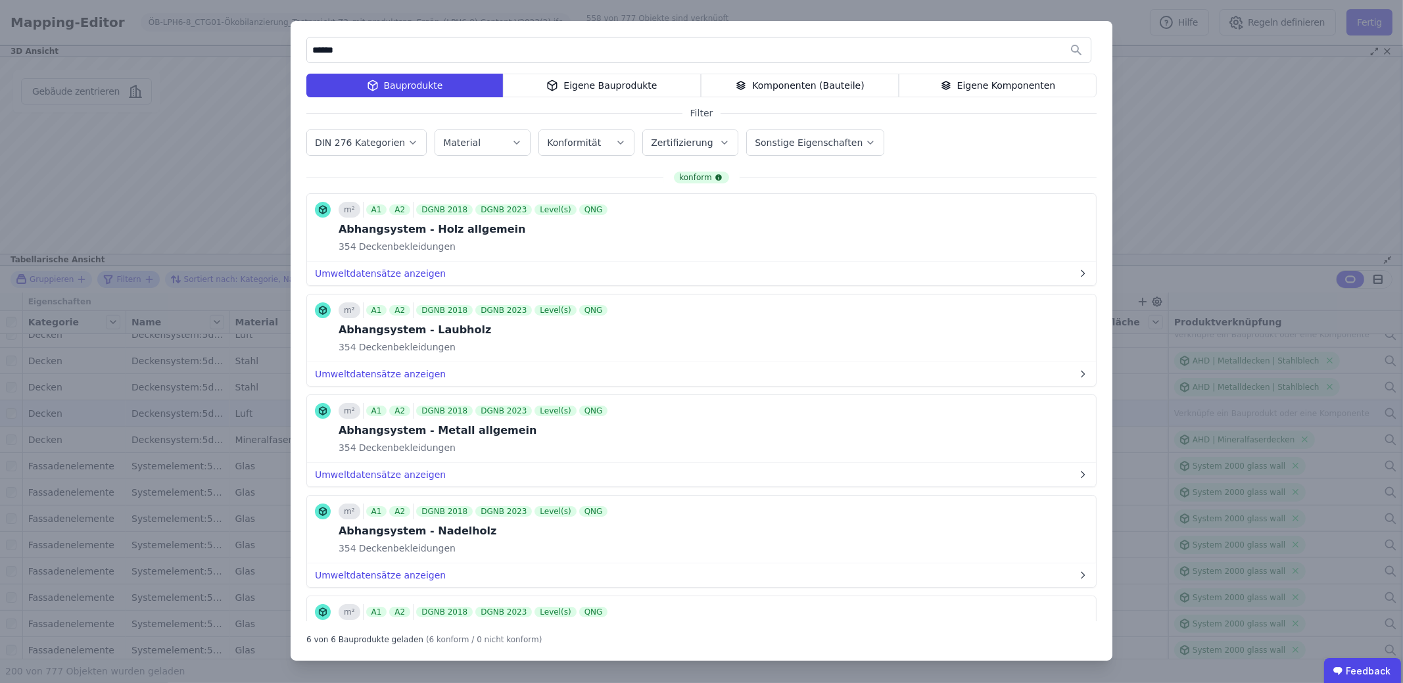
type input "******"
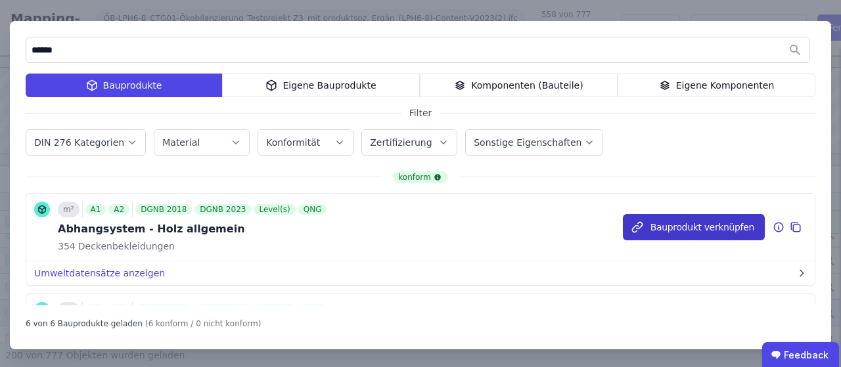
scroll to position [66, 0]
